Goal: Answer question/provide support

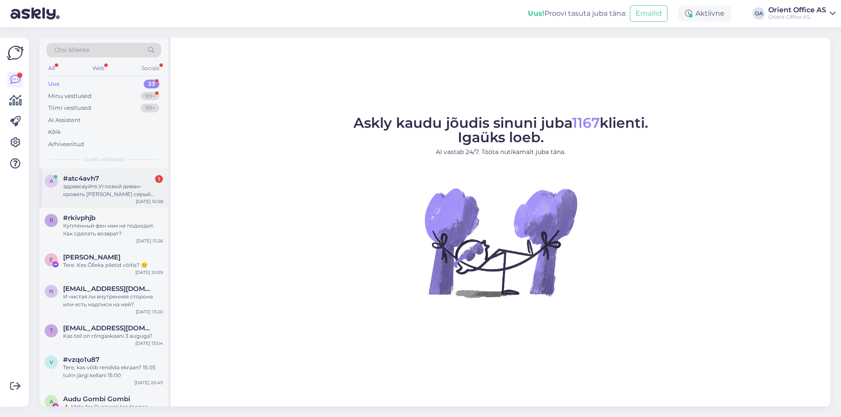
click at [136, 199] on div "[DATE] 10:58" at bounding box center [149, 201] width 27 height 7
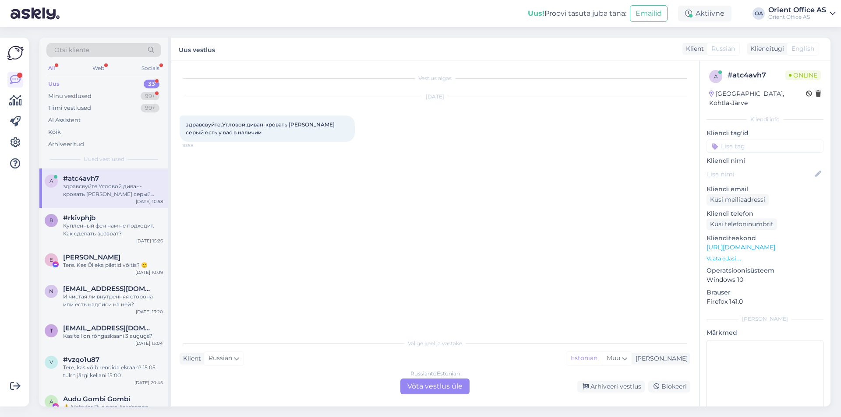
click at [426, 385] on div "Russian to Estonian Võta vestlus üle" at bounding box center [434, 387] width 69 height 16
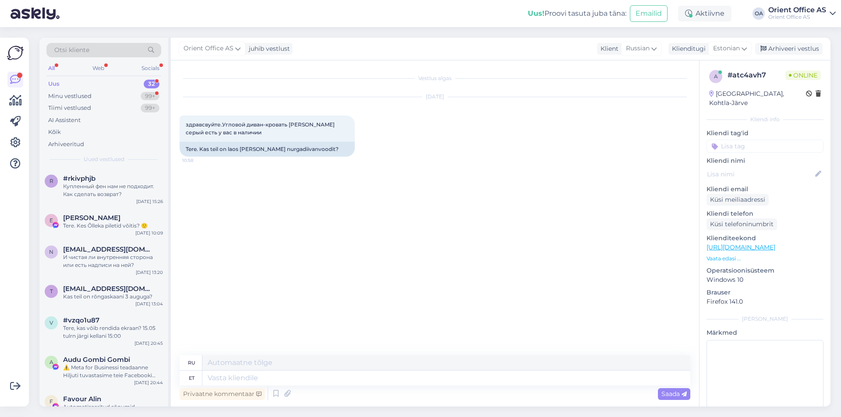
click at [410, 377] on textarea at bounding box center [446, 378] width 488 height 15
click at [400, 381] on textarea at bounding box center [446, 378] width 488 height 15
drag, startPoint x: 400, startPoint y: 381, endPoint x: 379, endPoint y: 376, distance: 21.6
click at [397, 378] on textarea at bounding box center [446, 378] width 488 height 15
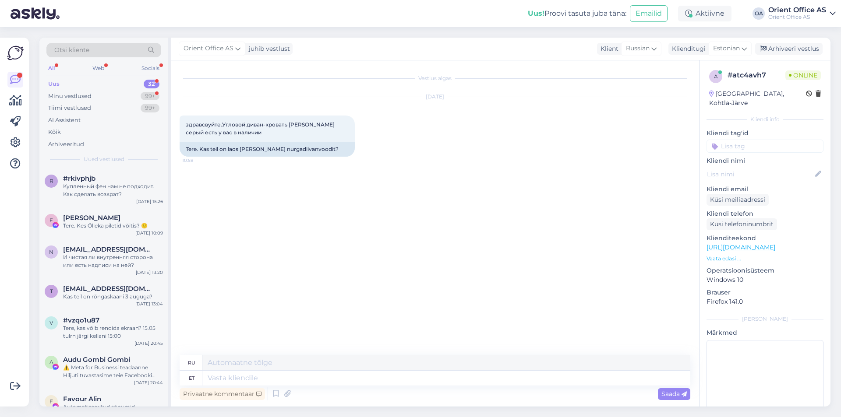
click at [378, 376] on textarea at bounding box center [446, 378] width 488 height 15
click at [254, 378] on textarea at bounding box center [446, 378] width 488 height 15
click at [253, 378] on textarea at bounding box center [446, 378] width 488 height 15
type textarea "Tere!"
type textarea "Привет!"
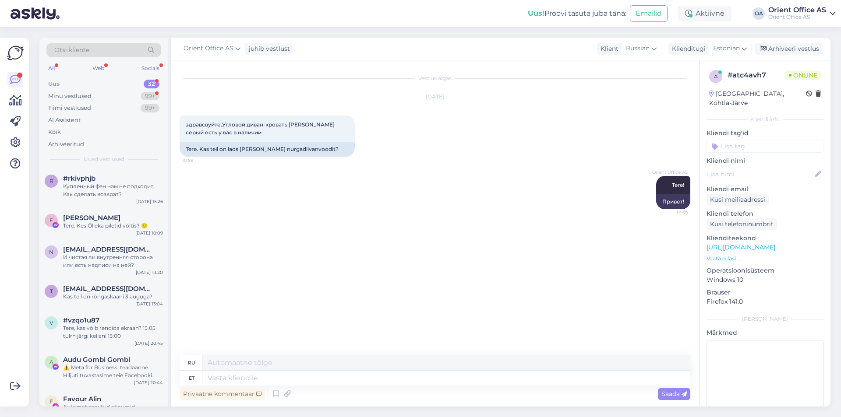
click at [342, 354] on div "Vestlus algas [DATE] здравсвуйте.Угловой диван-кровать [PERSON_NAME] серый есть…" at bounding box center [435, 233] width 528 height 346
click at [252, 380] on textarea at bounding box center [446, 378] width 488 height 15
paste textarea "[URL][DOMAIN_NAME][PERSON_NAME]"
type textarea "[URL][DOMAIN_NAME][PERSON_NAME]"
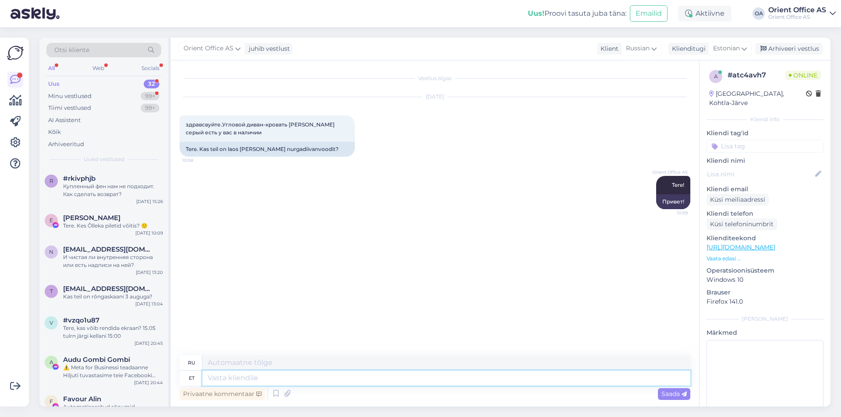
click at [274, 385] on textarea at bounding box center [446, 378] width 488 height 15
paste textarea "[URL][DOMAIN_NAME]"
type textarea "[URL][DOMAIN_NAME]"
click at [274, 376] on textarea at bounding box center [446, 378] width 488 height 15
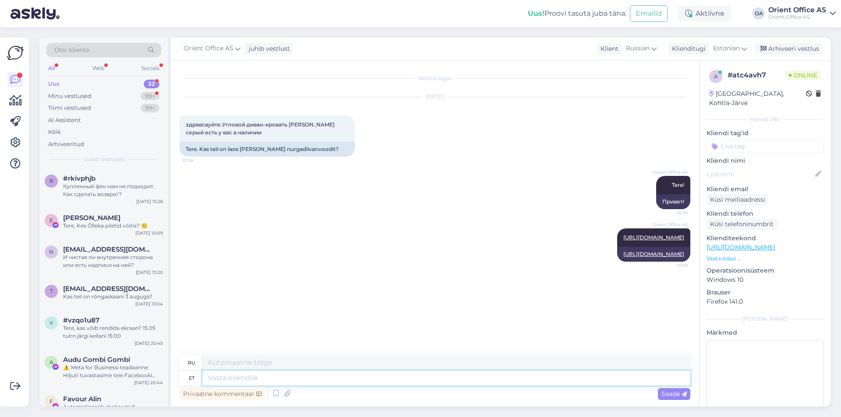
paste textarea "[URL][DOMAIN_NAME]"
type textarea "[URL][DOMAIN_NAME]"
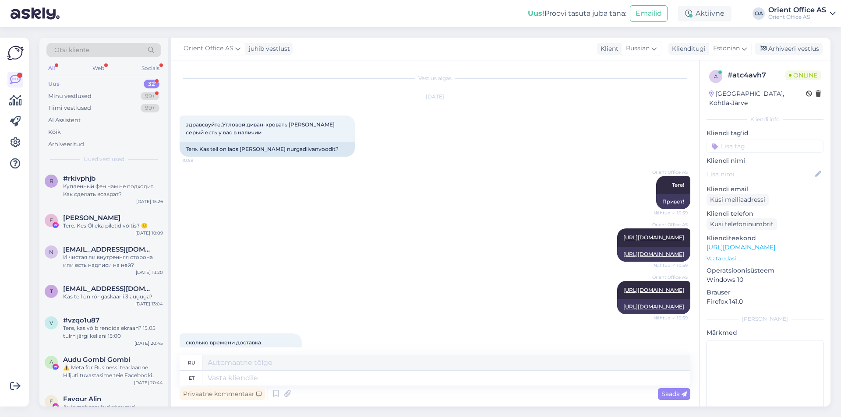
scroll to position [29, 0]
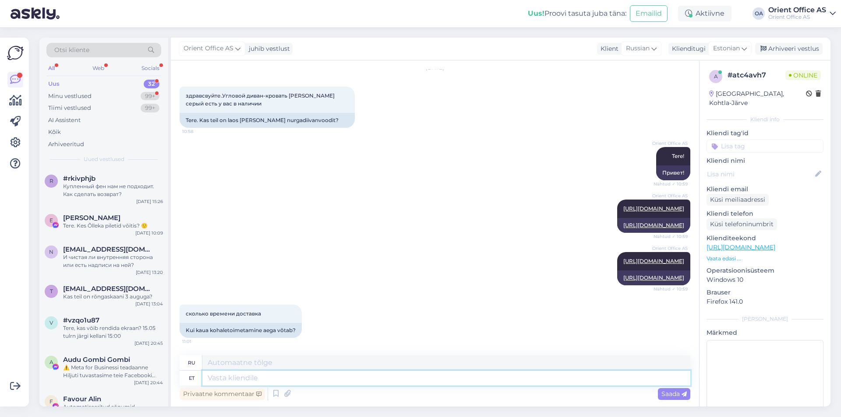
click at [244, 379] on textarea at bounding box center [446, 378] width 488 height 15
type textarea "3-5"
type textarea "3-5 tööpäeva"
type textarea "3-5 рабочих дней"
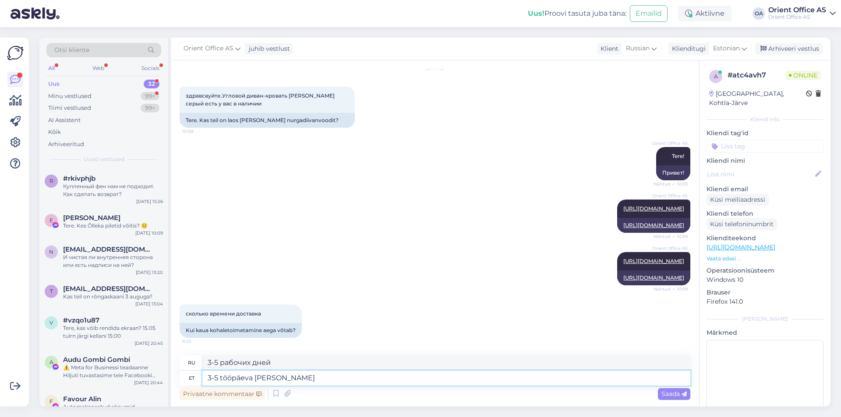
type textarea "3-5 tööpäeva [PERSON_NAME] t"
type textarea "Через 3-5 рабочих дней"
type textarea "3-5 tööpäeva [PERSON_NAME] tasumist"
type textarea "3-5 рабочих дней после оплаты"
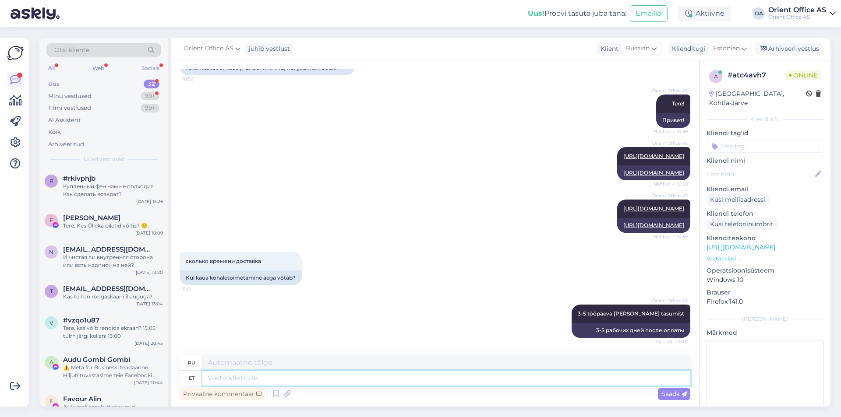
scroll to position [134, 0]
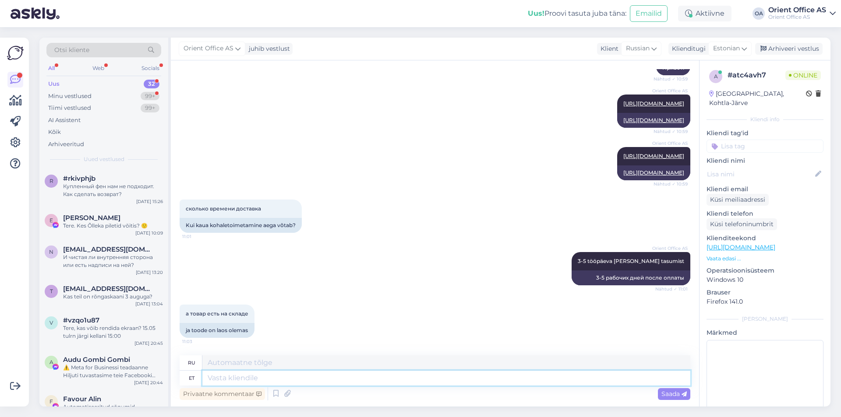
click at [258, 381] on textarea at bounding box center [446, 378] width 488 height 15
type textarea "[GEOGRAPHIC_DATA]"
type textarea "В наличии"
type textarea "Toode o"
type textarea "Продукт"
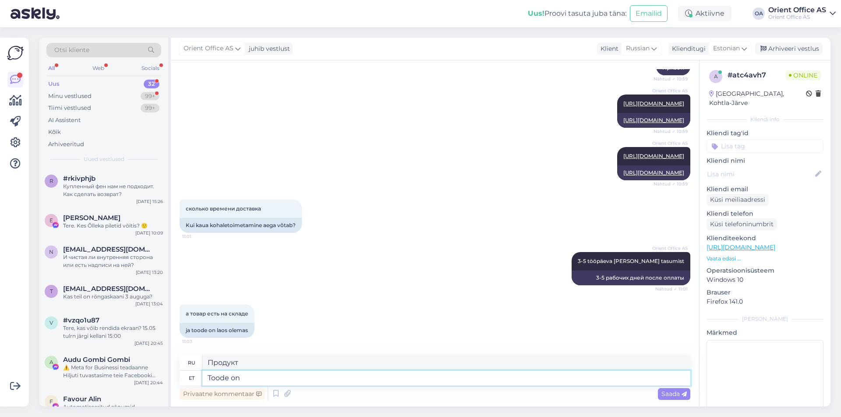
type textarea "Toode on l"
type textarea "Продукт - это"
type textarea "Toode on [GEOGRAPHIC_DATA], [GEOGRAPHIC_DATA]"
type textarea "Товар есть на складе,"
type textarea "Toode on [GEOGRAPHIC_DATA], tarneaeg on"
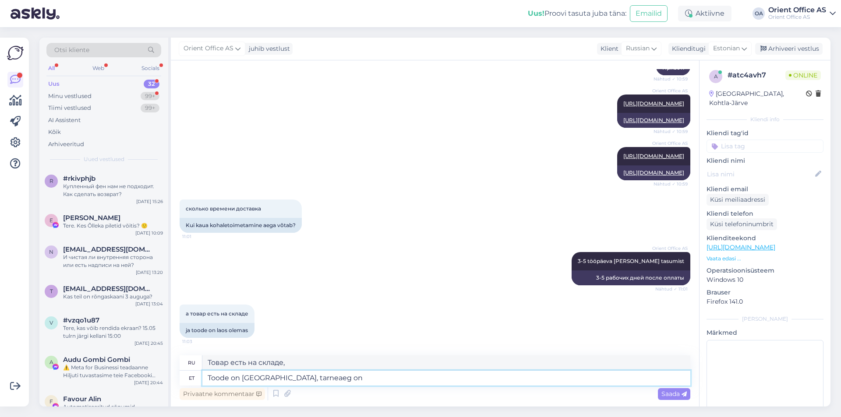
type textarea "Товар в наличии, срок доставки"
type textarea "Toode on [GEOGRAPHIC_DATA], tarneaeg on 3"
type textarea "Товар есть на складе, срок поставки"
type textarea "Toode on [GEOGRAPHIC_DATA], tarneaeg on 3-5 tö"
type textarea "Товар в наличии, срок доставки 3-5 дней."
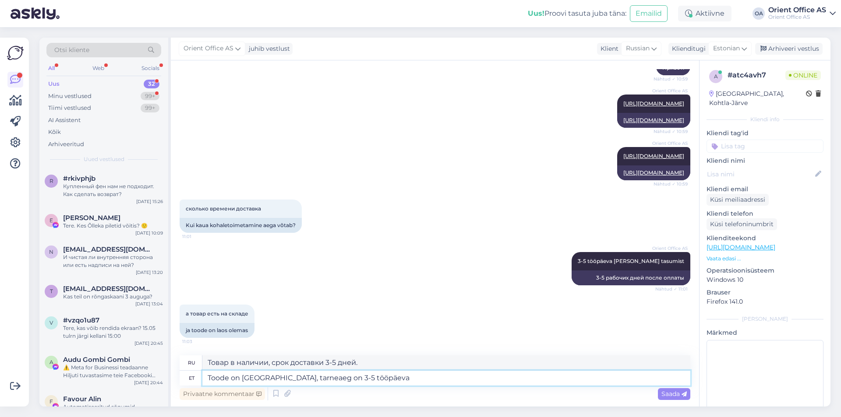
type textarea "Toode on [GEOGRAPHIC_DATA], tarneaeg on 3-5 tööpäeva T"
type textarea "Товар в наличии, срок доставки 3-5 рабочих дней."
type textarea "Toode on [GEOGRAPHIC_DATA], tarneaeg on 3-5 tööpäeva Teieni."
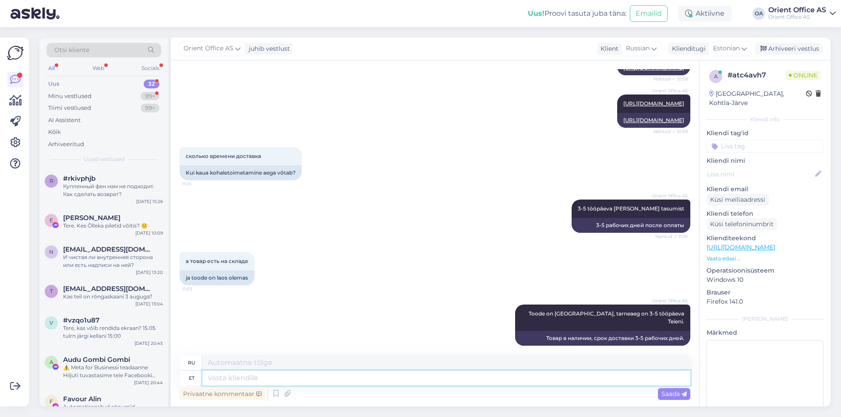
scroll to position [239, 0]
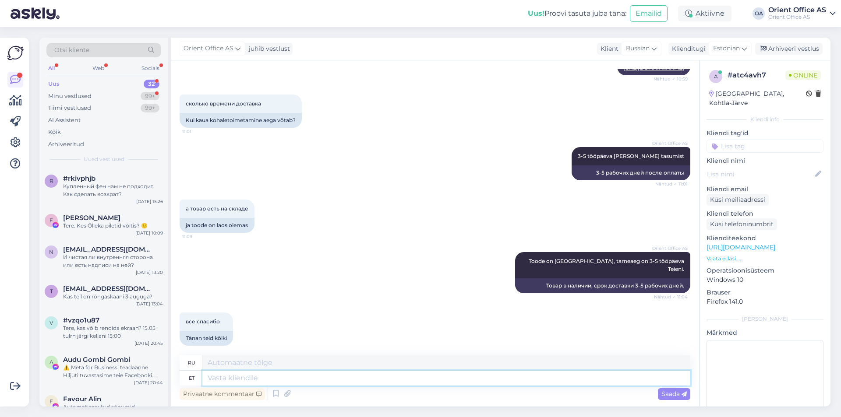
click at [256, 375] on textarea at bounding box center [446, 378] width 488 height 15
type textarea "Täname!"
type textarea "Спасибо!"
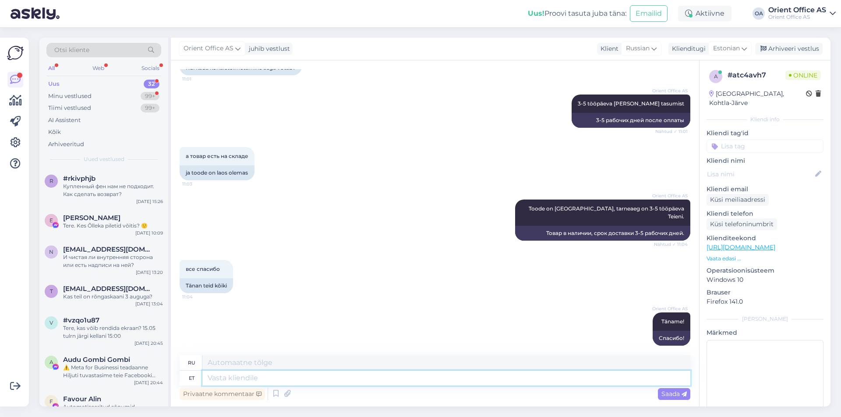
scroll to position [360, 0]
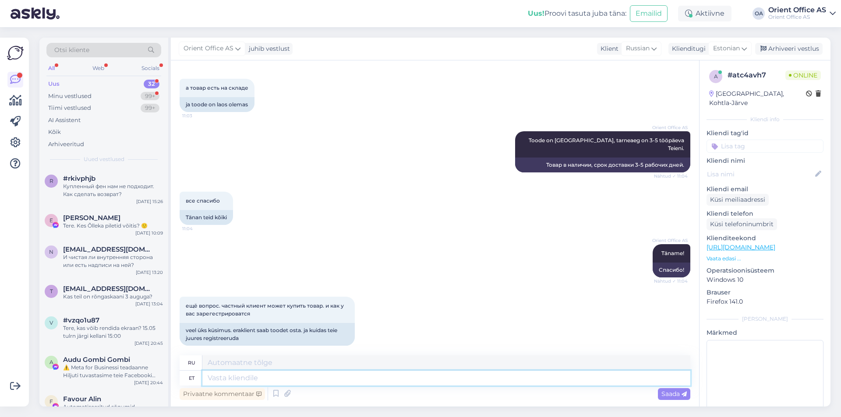
click at [231, 381] on textarea at bounding box center [446, 378] width 488 height 15
type textarea "Erakliendina s"
type textarea "Как частный клиент"
type textarea "Erakliendina saate"
type textarea "Как частный клиент вы можете"
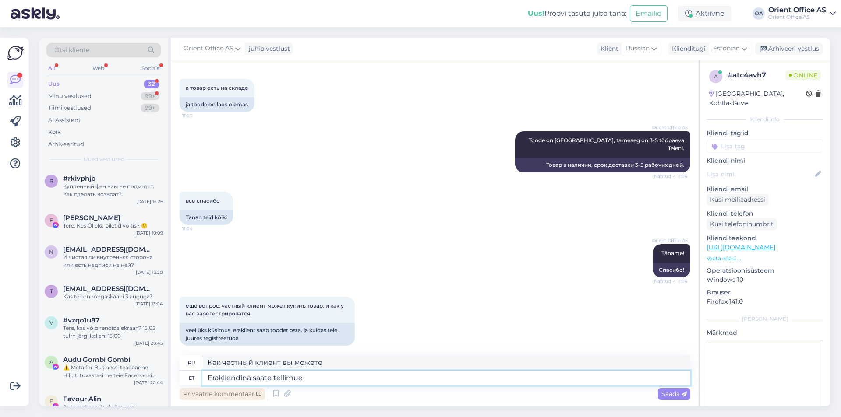
type textarea "Erakliendina saate tellimue"
type textarea "Как частный клиент, вы можете заказать"
type textarea "Erakliendina saate tellimuse vormistada"
type textarea "Как частный клиент, вы можете оформить заказ"
type textarea "Erakliendina saate tellimuse vormistada sisselogimata."
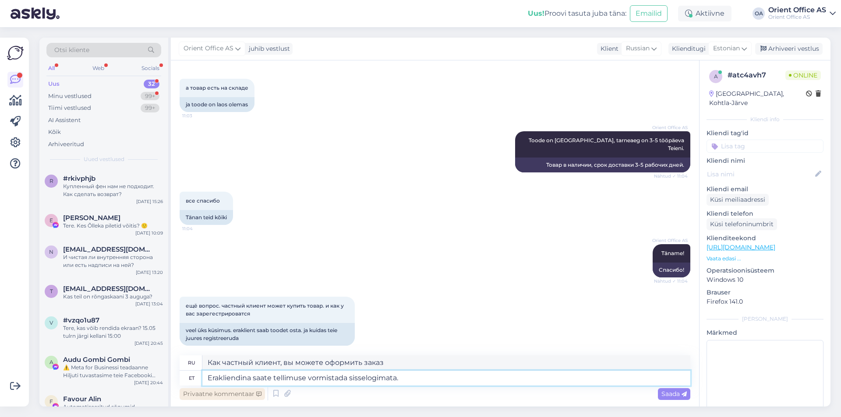
type textarea "Как частный клиент, вы можете оформить заказ без входа в систему."
type textarea "Erakliendina saate tellimuse vormistada sisselogimata. Kliendiks sa"
type textarea "Как частный клиент, вы можете оформить заказ без входа в систему. Стать клиентом"
type textarea "Erakliendina saate tellimuse vormistada sisselogimata. Kliendiks saab reg"
type textarea "Как частный клиент, вы можете оформить заказ без входа в систему. Вы можете ста…"
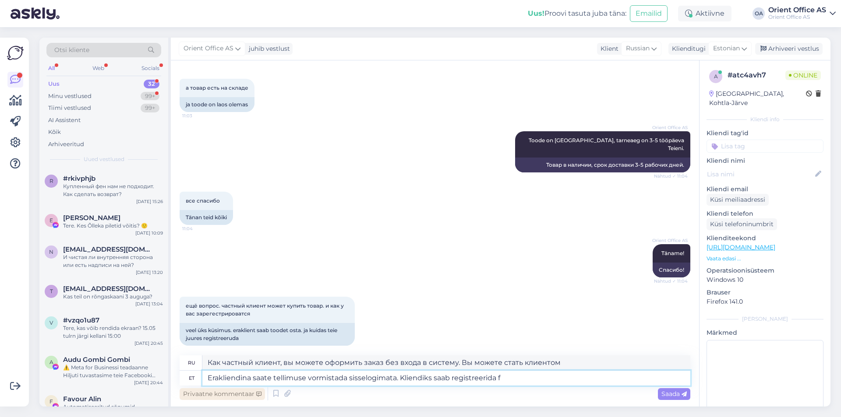
type textarea "Erakliendina saate tellimuse vormistada sisselogimata. Kliendiks saab registree…"
type textarea "Как частный клиент, вы можете оформить заказ без входа в систему. Вы можете зар…"
type textarea "Erakliendina saate tellimuse vormistada sisselogimata. Kliendiks saab registree…"
type textarea "Как частный клиент, вы можете оформить заказ, не входя в систему. Вы можете зар…"
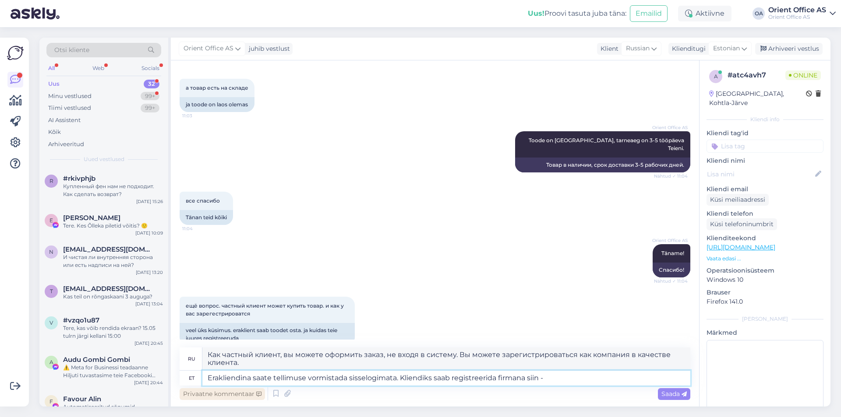
type textarea "Erakliendina saate tellimuse vormistada sisselogimata. Kliendiks saab registree…"
type textarea "Как частный клиент, вы можете оформить заказ без входа в систему. Зарегистриров…"
click at [593, 378] on textarea "Erakliendina saate tellimuse vormistada sisselogimata. Kliendiks saab registree…" at bounding box center [446, 378] width 488 height 15
paste textarea "[URL][DOMAIN_NAME]"
type textarea "Erakliendina saate tellimuse vormistada sisselogimata. Kliendiks saab registree…"
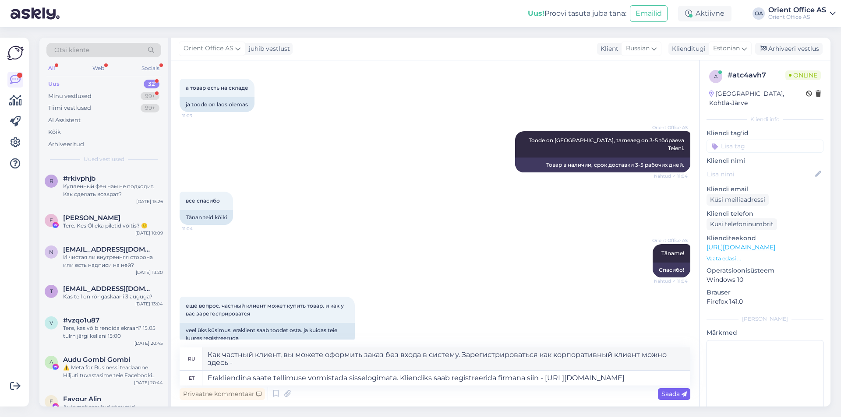
click at [689, 393] on div "Saada" at bounding box center [674, 395] width 32 height 12
type textarea "Как частный клиент, вы можете оформить заказ без входа в систему. Зарегистриров…"
click at [682, 392] on icon at bounding box center [684, 394] width 5 height 5
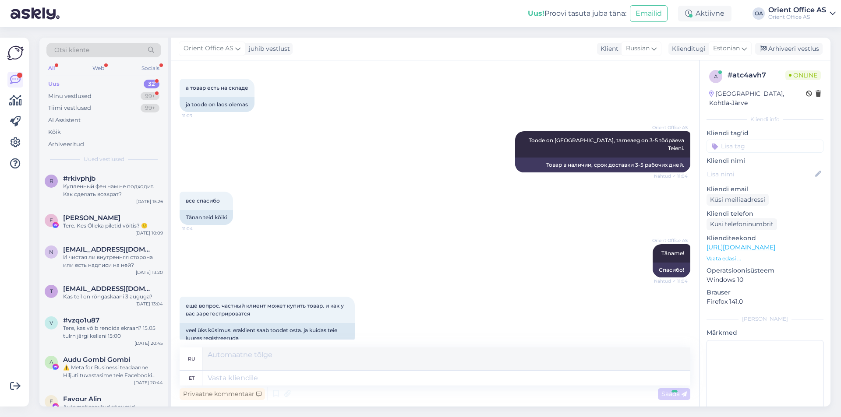
scroll to position [444, 0]
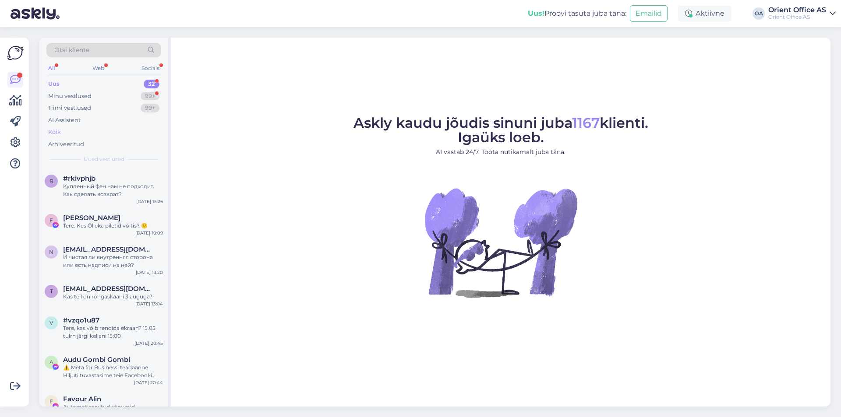
drag, startPoint x: 77, startPoint y: 131, endPoint x: 81, endPoint y: 135, distance: 5.6
click at [77, 131] on div "Kõik" at bounding box center [103, 132] width 115 height 12
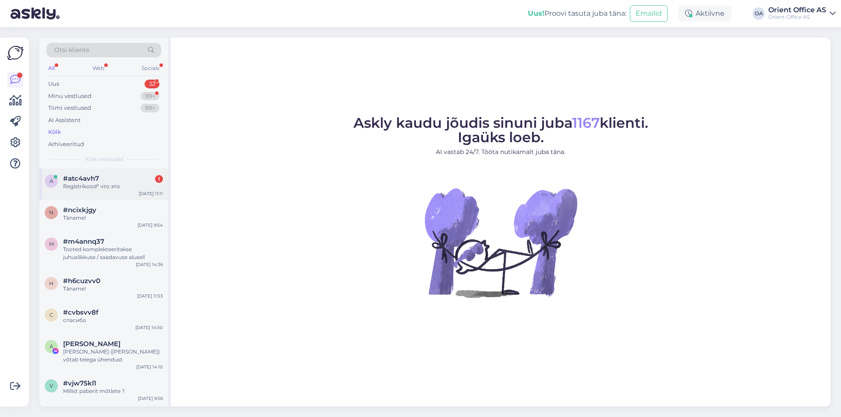
click at [127, 187] on div "Registrikood* что это" at bounding box center [113, 187] width 100 height 8
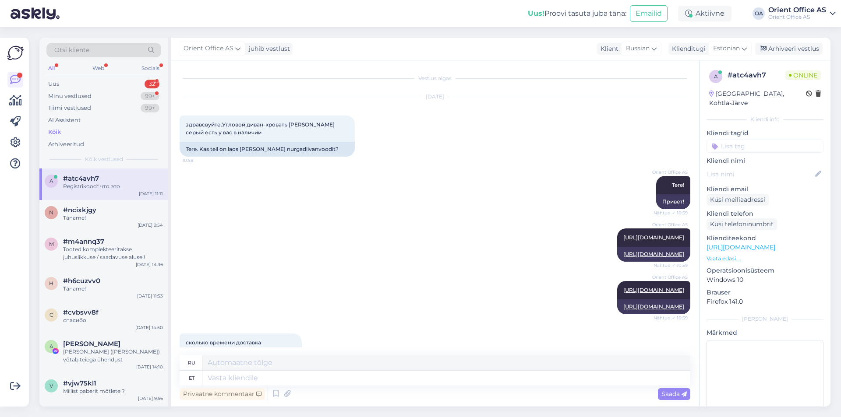
scroll to position [497, 0]
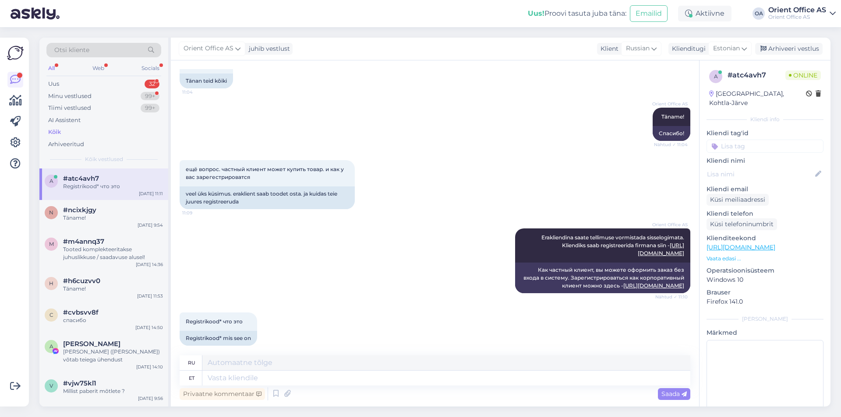
click at [353, 385] on div "ru et Privaatne kommentaar Saada" at bounding box center [435, 379] width 511 height 47
click at [350, 381] on textarea at bounding box center [446, 378] width 488 height 15
click at [350, 378] on textarea at bounding box center [446, 378] width 488 height 15
click at [311, 382] on textarea at bounding box center [446, 378] width 488 height 15
click at [301, 316] on div "Registrikood* что это 11:11 Registrikood* mis see on" at bounding box center [435, 329] width 511 height 53
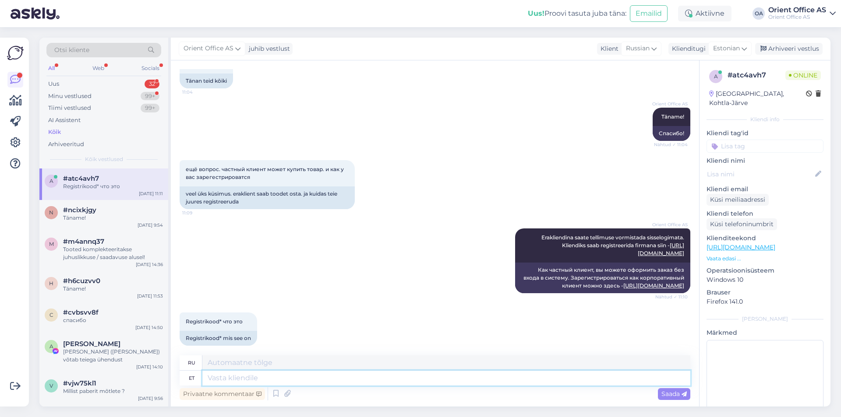
click at [267, 380] on textarea at bounding box center [446, 378] width 488 height 15
type textarea "See o"
type textarea "Этот"
type textarea "See on"
type textarea "Это"
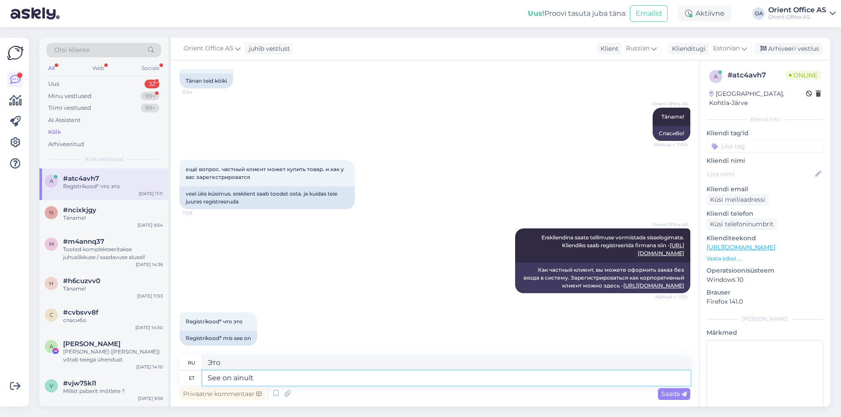
type textarea "See on ainult e"
type textarea "Это только"
type textarea "See on ainult ettevõtetele"
type textarea "Это только для предприятий."
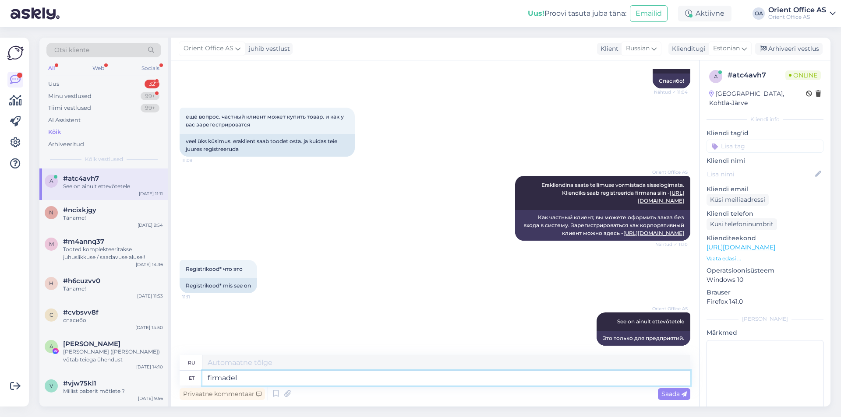
type textarea "firmadele"
type textarea "для компаний"
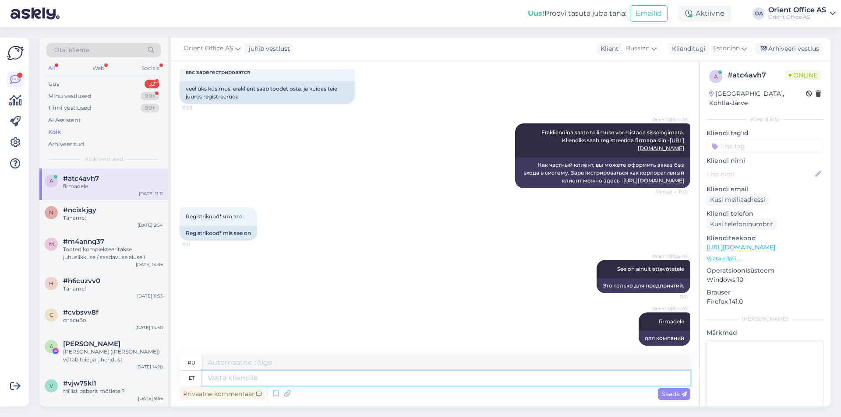
click at [239, 375] on textarea at bounding box center [446, 378] width 488 height 15
type textarea "Eraisikuna e"
type textarea "Как частное лицо"
type textarea "Eraisikuna ei"
type textarea "Как частное лицо, нет"
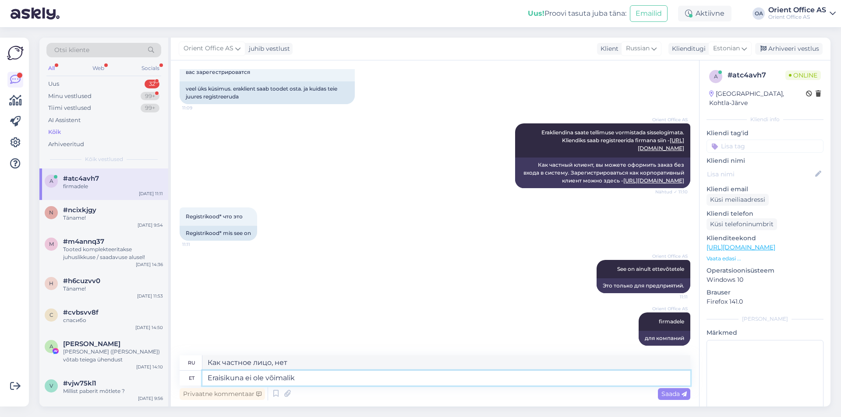
type textarea "Eraisikuna ei ole võimalik r"
type textarea "Это невозможно как частное лицо"
type textarea "Eraisikuna ei ole võimalik registreeruda"
type textarea "Регистрация в качестве частного лица невозможна."
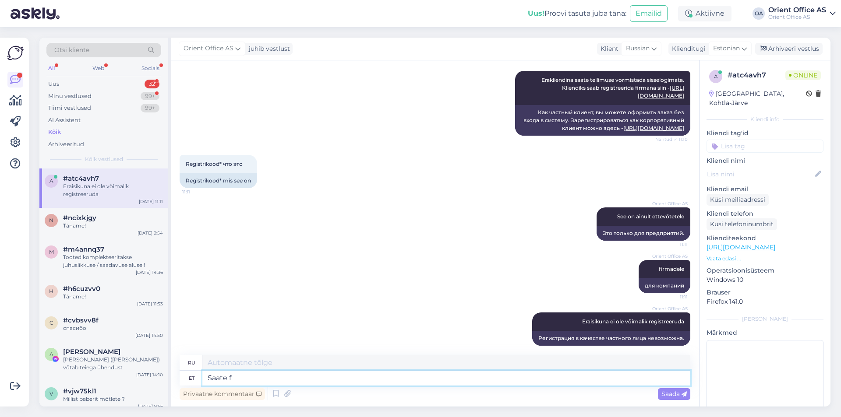
type textarea "Saate fo"
type textarea "Ты можешь"
type textarea "Saate vormistada tel"
type textarea "Вы можете формализовать"
type textarea "Saate vormistada tellimuse i"
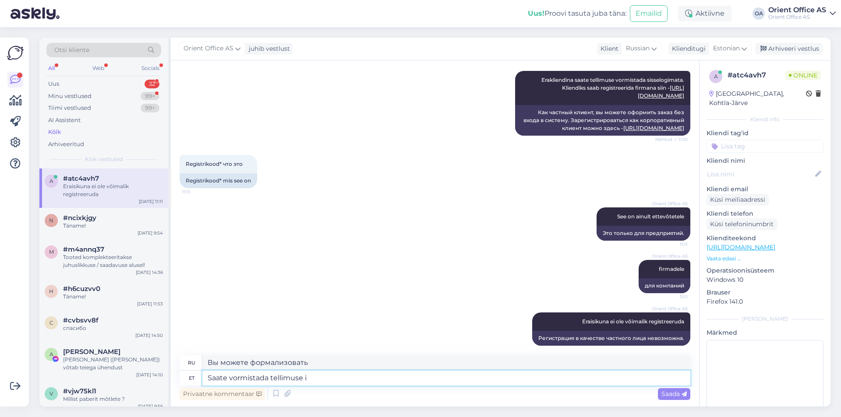
type textarea "Вы можете оформить заказ"
type textarea "Saate vormistada tellimuse ilma"
type textarea "Вы можете оформить заказ без"
type textarea "Saate vormistada tellimuse ilma registreerumata"
type textarea "Вы можете оформить заказ без регистрации."
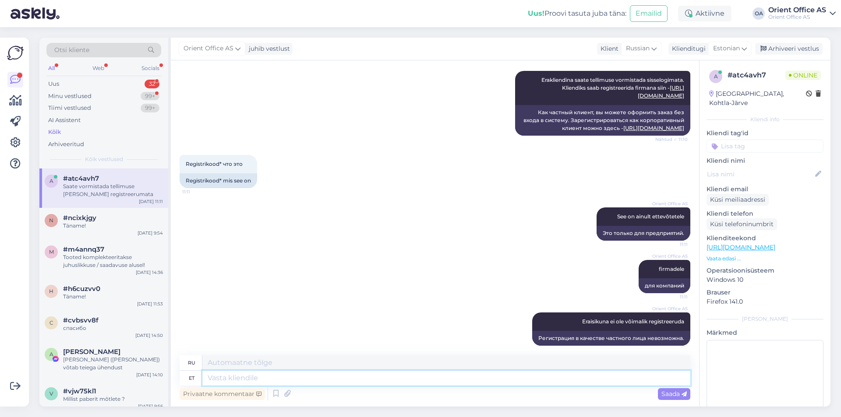
scroll to position [707, 0]
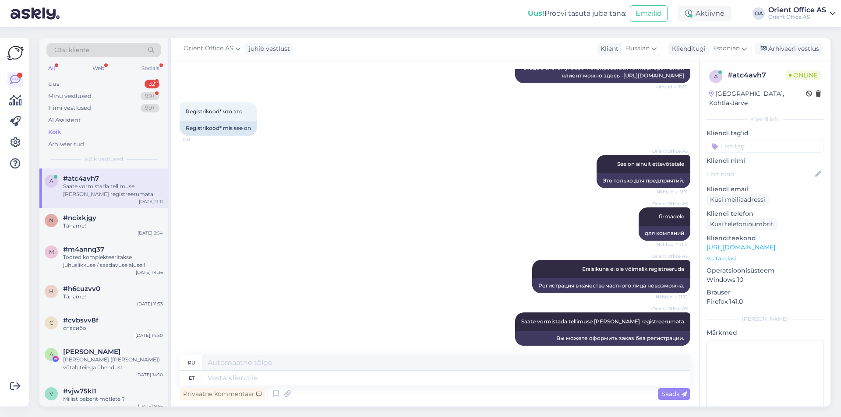
click at [55, 131] on div "Kõik" at bounding box center [54, 132] width 13 height 9
